Goal: Register for event/course

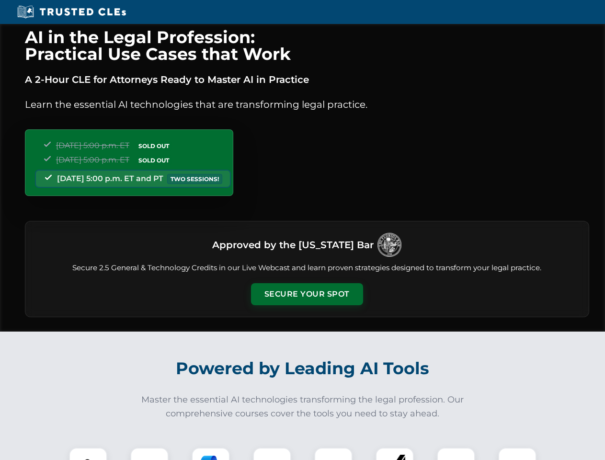
click at [307, 294] on button "Secure Your Spot" at bounding box center [307, 294] width 112 height 22
click at [88, 454] on img at bounding box center [88, 467] width 28 height 28
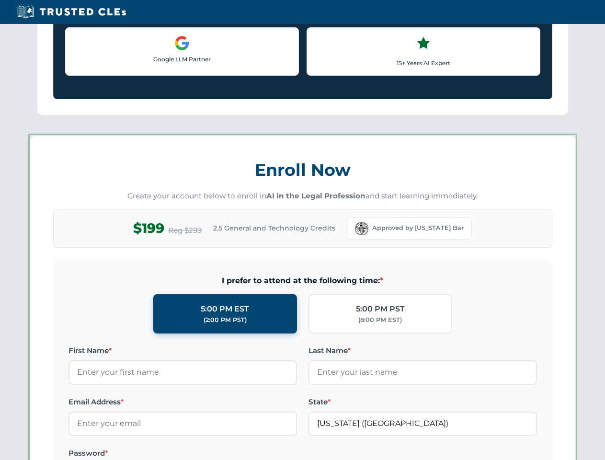
click at [211, 454] on label "Password *" at bounding box center [183, 454] width 229 height 12
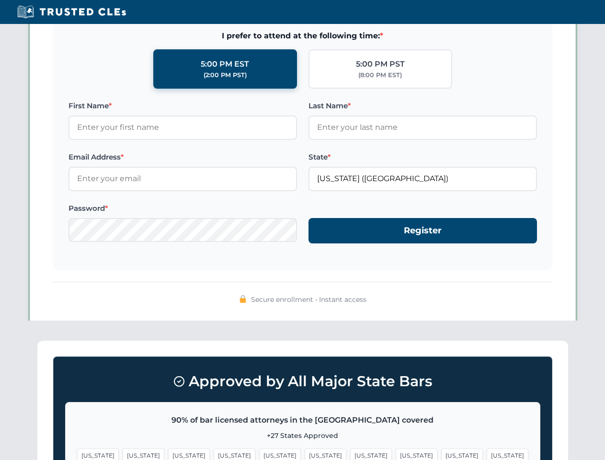
click at [441, 454] on span "[US_STATE]" at bounding box center [462, 456] width 42 height 14
